Goal: Task Accomplishment & Management: Use online tool/utility

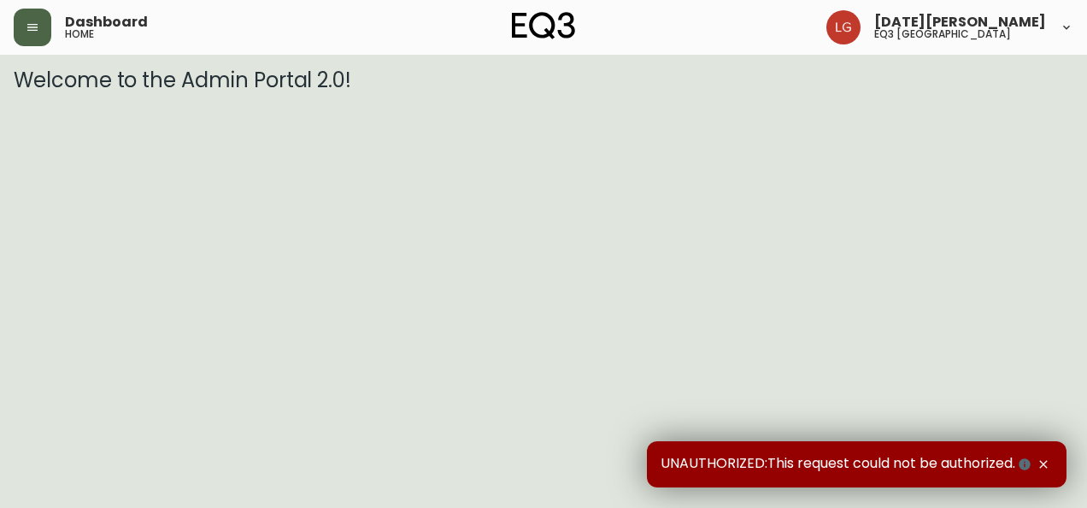
click at [29, 26] on icon "button" at bounding box center [32, 27] width 10 height 7
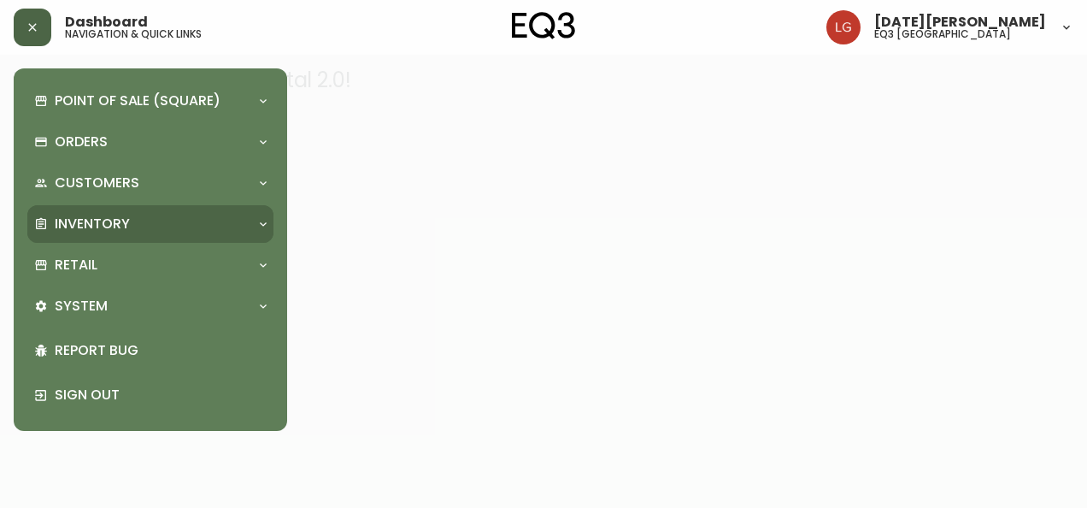
click at [116, 232] on p "Inventory" at bounding box center [92, 223] width 75 height 19
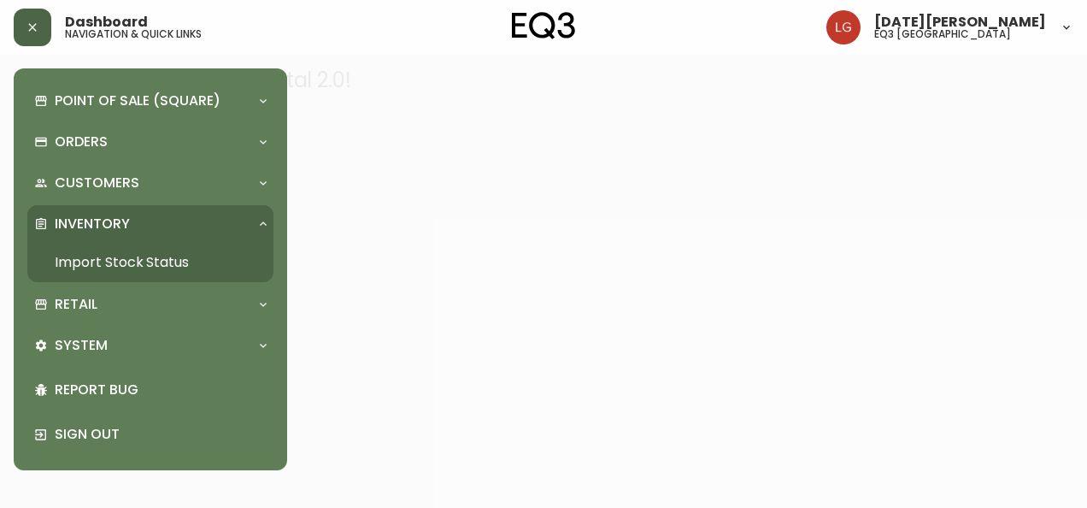
click at [137, 260] on link "Import Stock Status" at bounding box center [150, 262] width 246 height 39
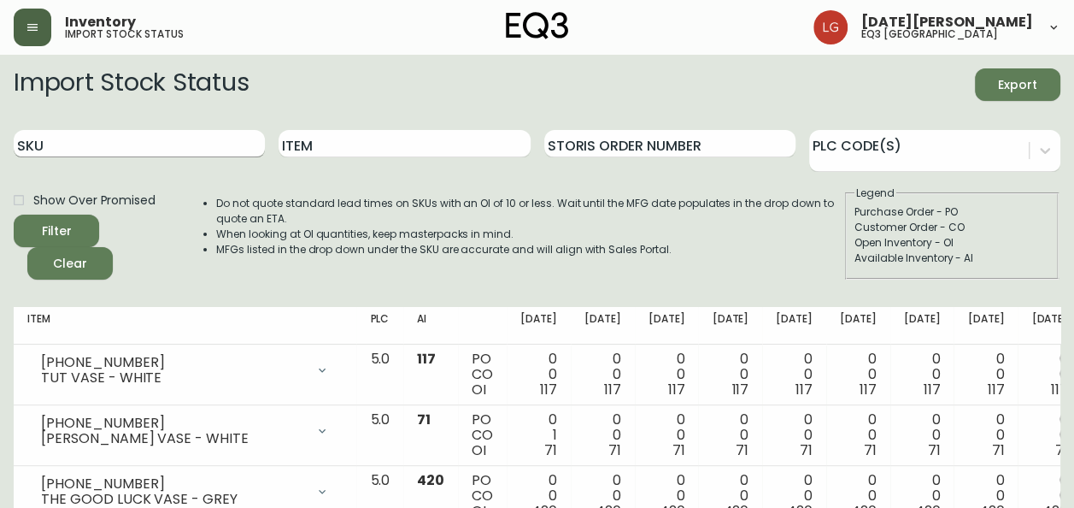
click at [156, 133] on input "SKU" at bounding box center [139, 143] width 251 height 27
paste input "7050-347-13-A"
click at [14, 214] on button "Filter" at bounding box center [56, 230] width 85 height 32
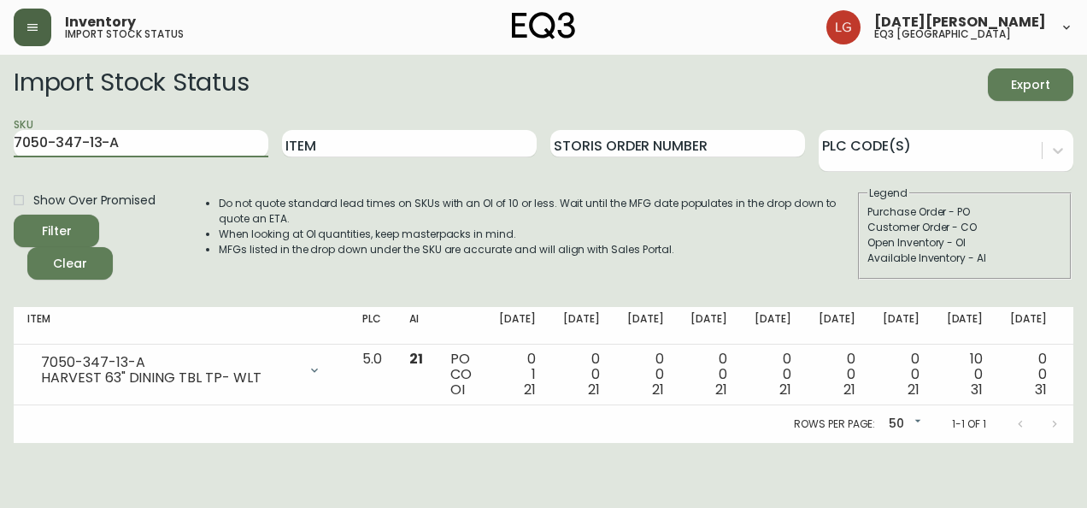
drag, startPoint x: 132, startPoint y: 141, endPoint x: -3, endPoint y: 229, distance: 161.2
click at [0, 229] on html "Inventory import stock status [DATE][PERSON_NAME] eq3 [GEOGRAPHIC_DATA] Import …" at bounding box center [543, 221] width 1087 height 443
paste input "B"
click at [14, 214] on button "Filter" at bounding box center [56, 230] width 85 height 32
drag, startPoint x: 136, startPoint y: 137, endPoint x: -3, endPoint y: 183, distance: 146.7
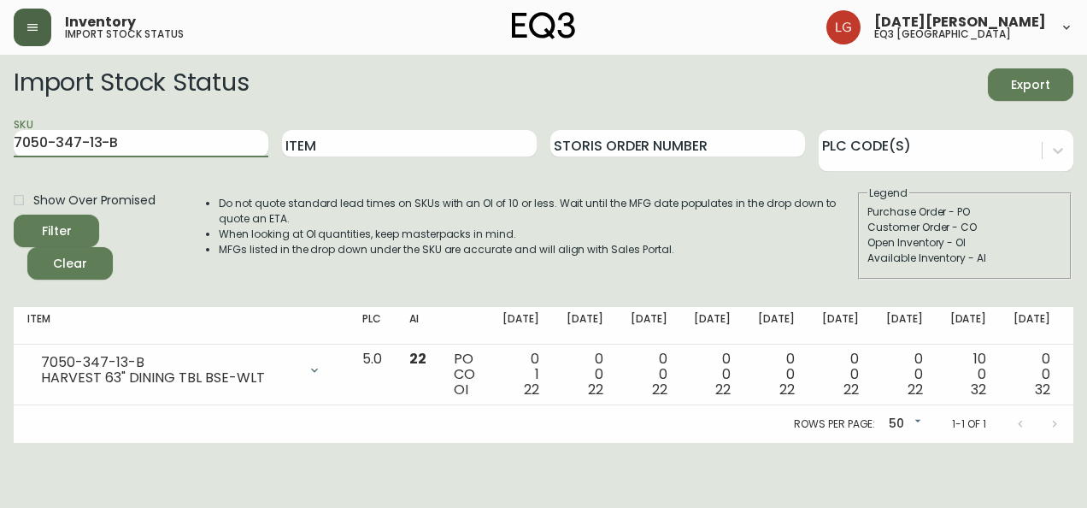
click at [0, 183] on html "Inventory import stock status [DATE][PERSON_NAME] eq3 [GEOGRAPHIC_DATA] Import …" at bounding box center [543, 221] width 1087 height 443
paste input "8-13"
type input "[PHONE_NUMBER]"
click at [14, 214] on button "Filter" at bounding box center [56, 230] width 85 height 32
